Goal: Transaction & Acquisition: Purchase product/service

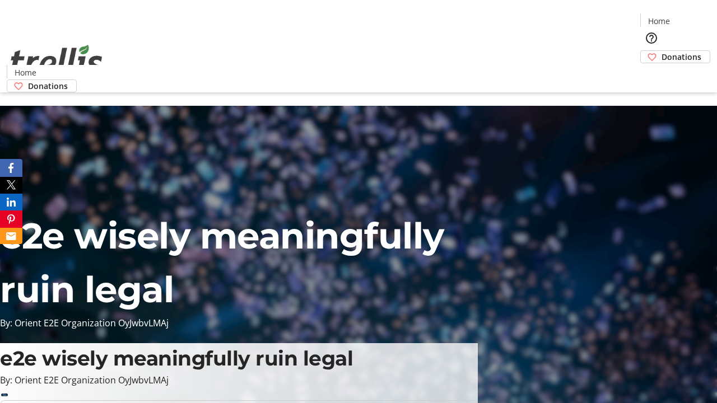
click at [662, 51] on span "Donations" at bounding box center [682, 57] width 40 height 12
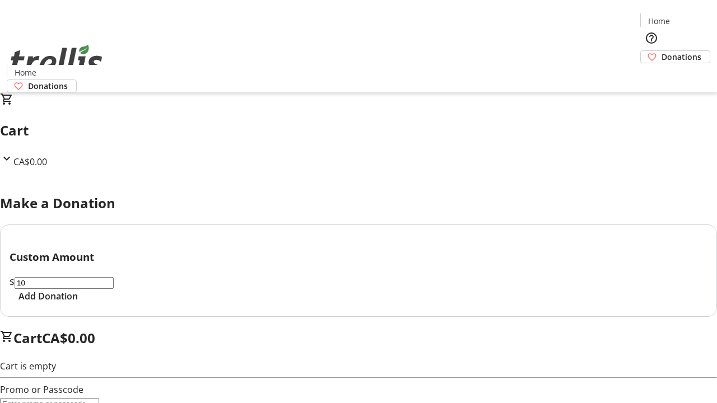
click at [78, 303] on span "Add Donation" at bounding box center [47, 296] width 59 height 13
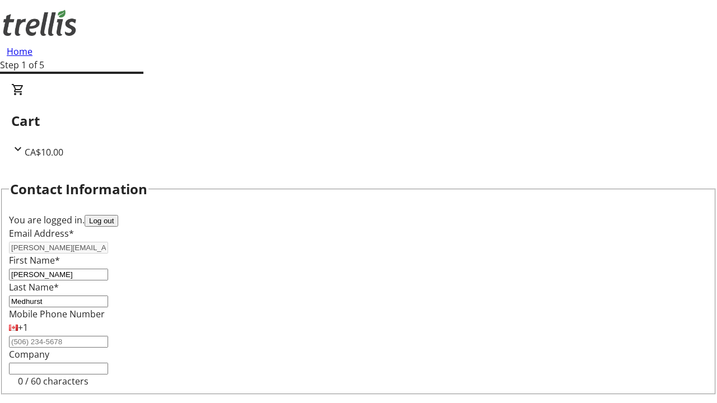
select select "BC"
select select "CA"
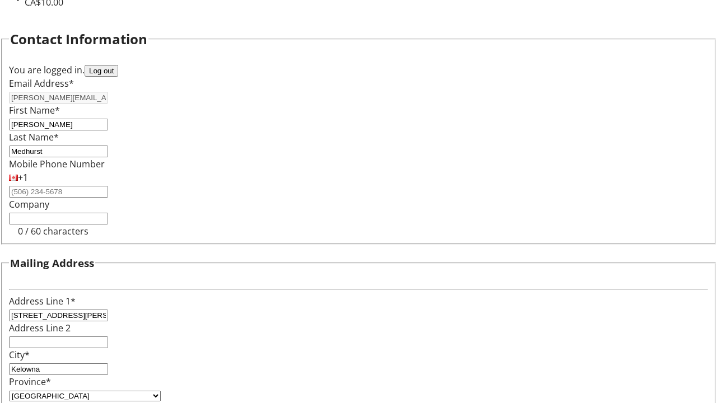
type input "V1Y 0C2"
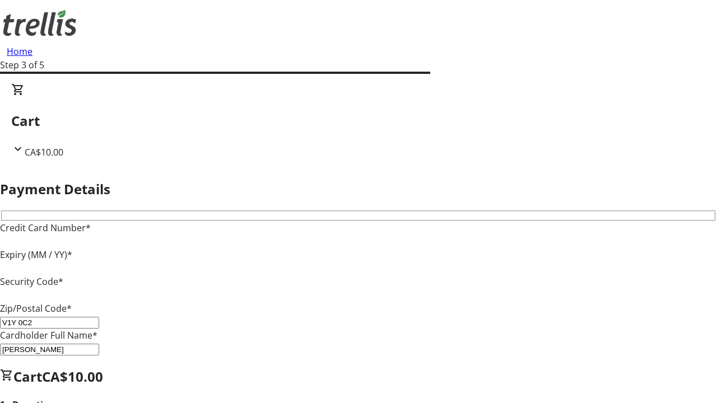
type input "V1Y 0C2"
